Goal: Check status: Check status

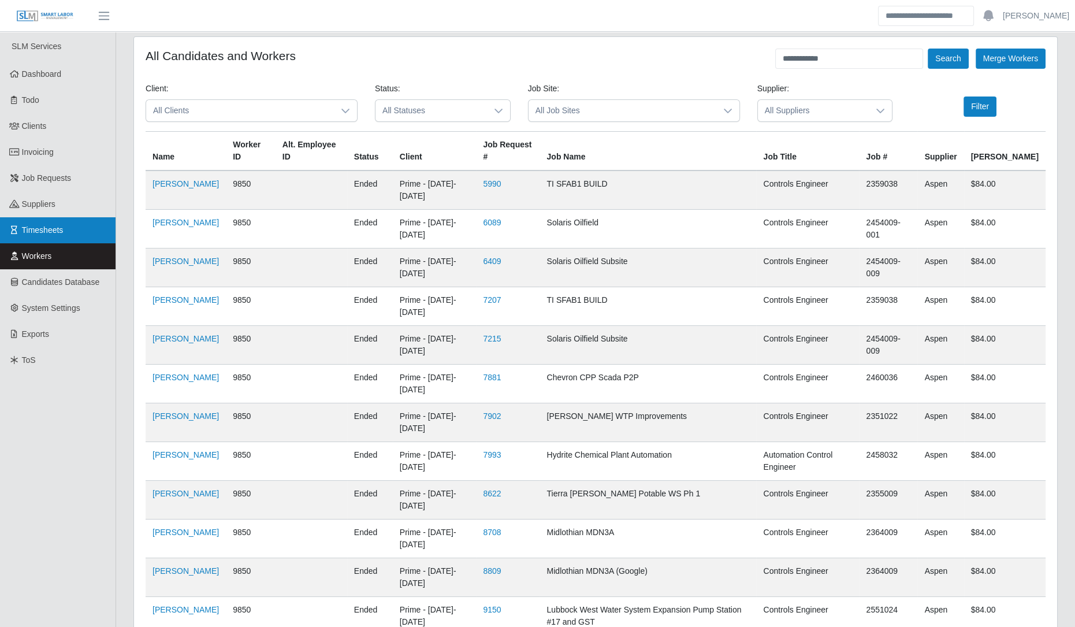
click at [57, 227] on span "Timesheets" at bounding box center [43, 229] width 42 height 9
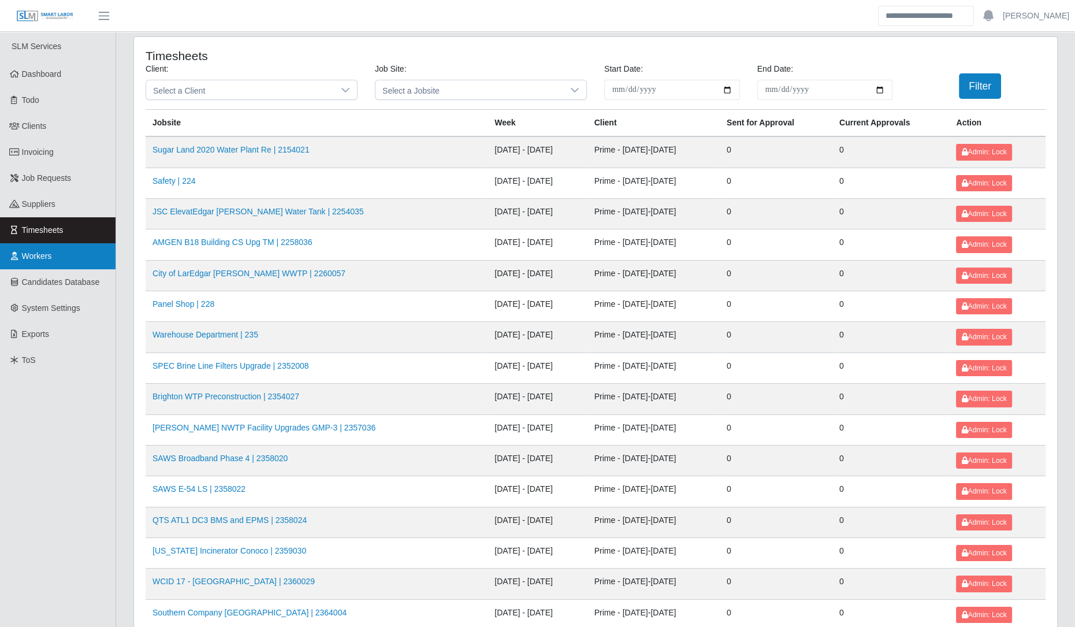
click at [47, 263] on link "Workers" at bounding box center [58, 256] width 116 height 26
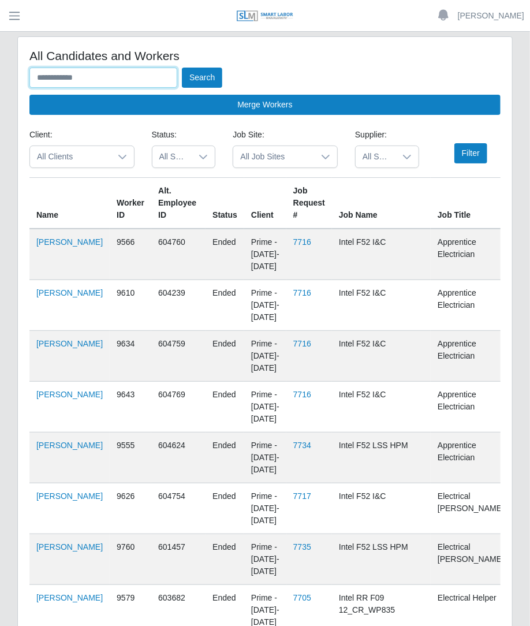
click at [136, 81] on input "text" at bounding box center [103, 78] width 148 height 20
click at [182, 68] on button "Search" at bounding box center [202, 78] width 40 height 20
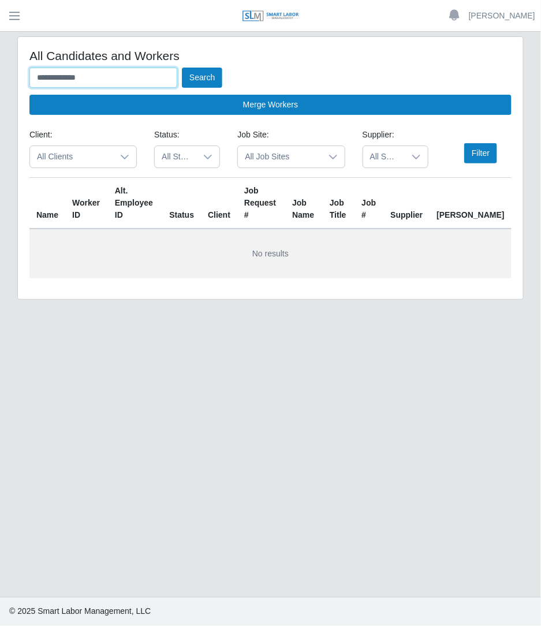
click at [182, 68] on button "Search" at bounding box center [202, 78] width 40 height 20
click at [220, 75] on button "Search" at bounding box center [202, 78] width 40 height 20
click at [101, 79] on input "**********" at bounding box center [103, 78] width 148 height 20
click at [182, 68] on button "Search" at bounding box center [202, 78] width 40 height 20
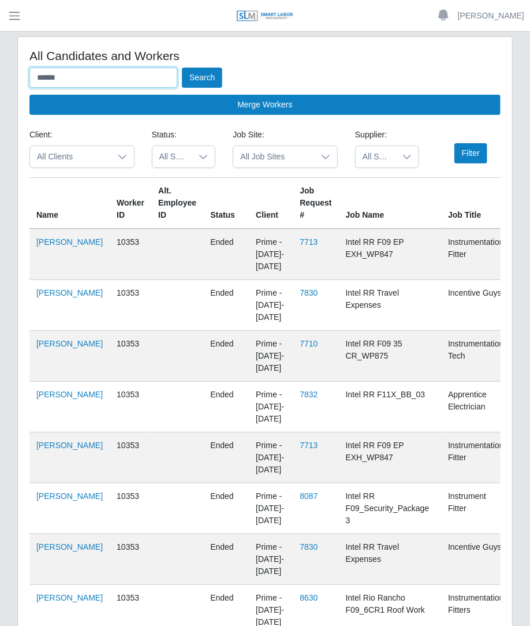
type input "******"
click at [35, 241] on td "[PERSON_NAME]" at bounding box center [69, 254] width 80 height 51
click at [35, 248] on td "[PERSON_NAME]" at bounding box center [69, 254] width 80 height 51
click at [40, 247] on link "[PERSON_NAME]" at bounding box center [69, 241] width 66 height 9
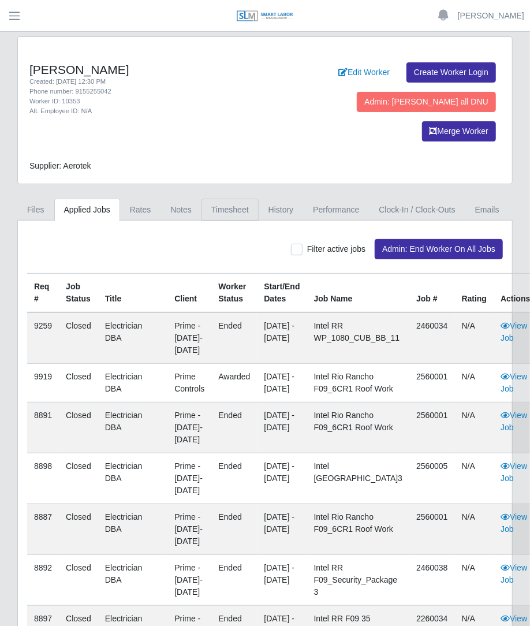
click at [240, 199] on link "Timesheet" at bounding box center [230, 210] width 57 height 23
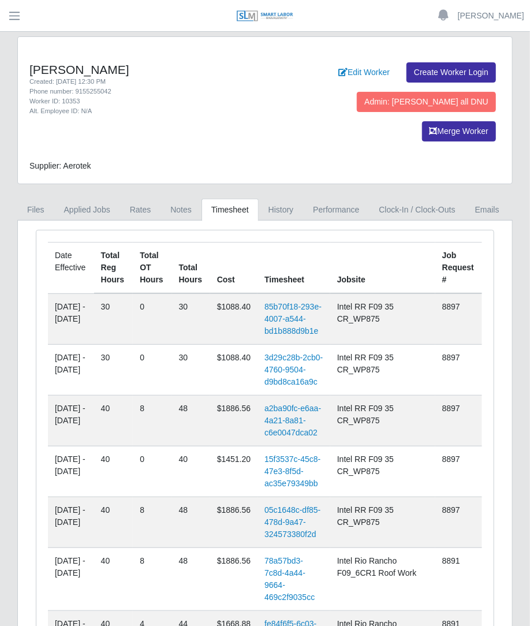
scroll to position [437, 0]
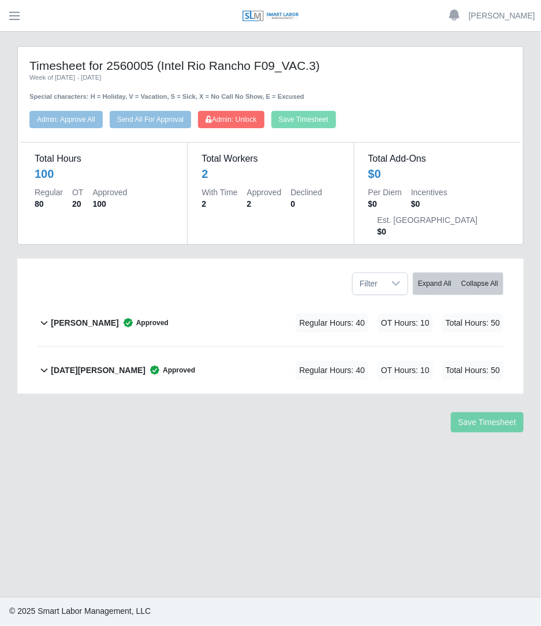
click at [270, 314] on div "Regular Hours: 40 OT Hours: 10 Total Hours: 50" at bounding box center [383, 323] width 240 height 19
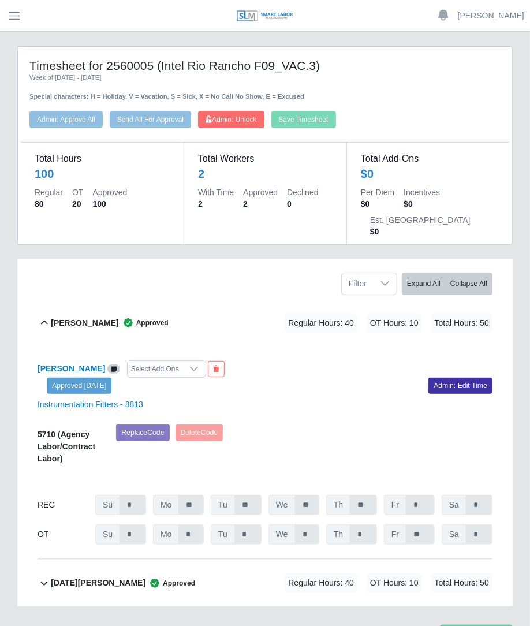
click at [270, 314] on div "Regular Hours: 40 OT Hours: 10 Total Hours: 50" at bounding box center [372, 323] width 240 height 19
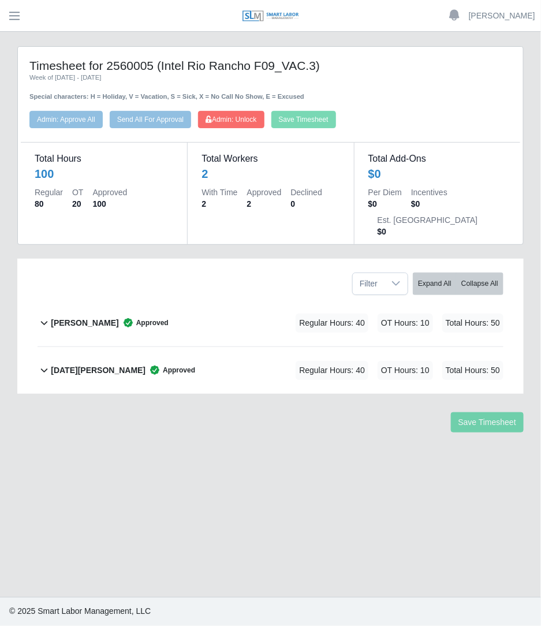
click at [269, 314] on div "Regular Hours: 40 OT Hours: 10 Total Hours: 50" at bounding box center [383, 323] width 240 height 19
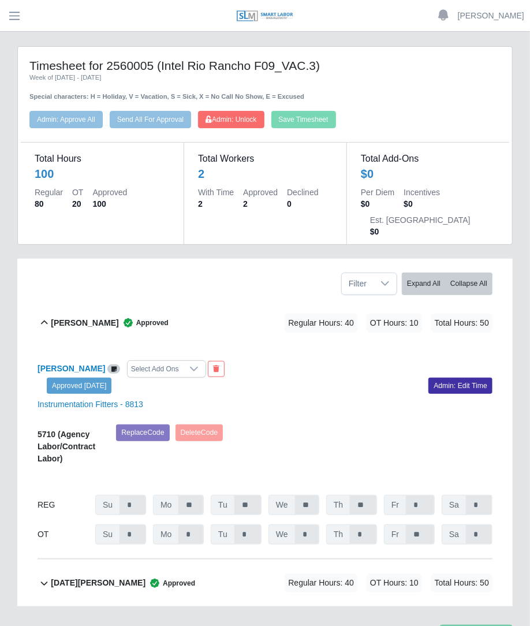
click at [269, 314] on div "Regular Hours: 40 OT Hours: 10 Total Hours: 50" at bounding box center [372, 323] width 240 height 19
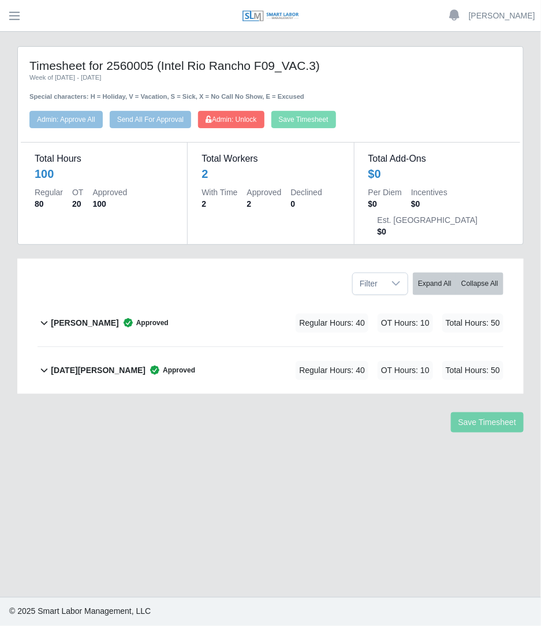
click at [270, 314] on div "Regular Hours: 40 OT Hours: 10 Total Hours: 50" at bounding box center [383, 323] width 240 height 19
